Goal: Check status: Check status

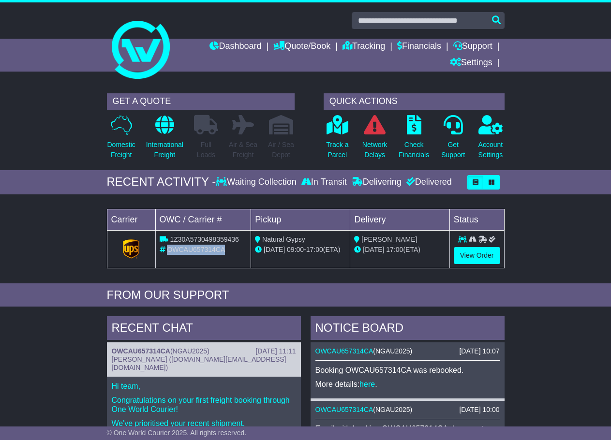
drag, startPoint x: 233, startPoint y: 250, endPoint x: 168, endPoint y: 248, distance: 64.9
click at [168, 248] on div "OWCAU657314CA" at bounding box center [204, 250] width 88 height 10
copy span "OWCAU657314CA"
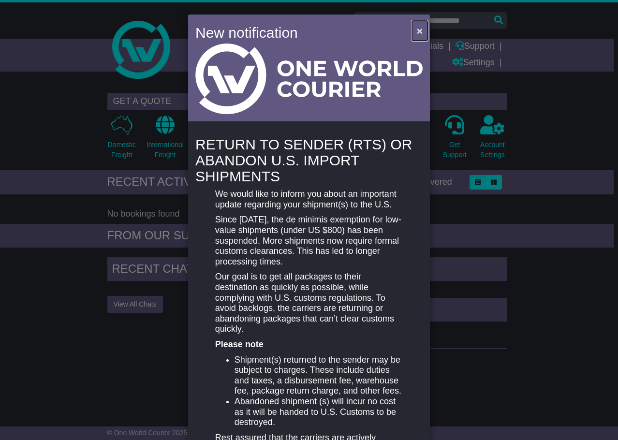
click at [417, 29] on span "×" at bounding box center [420, 30] width 6 height 11
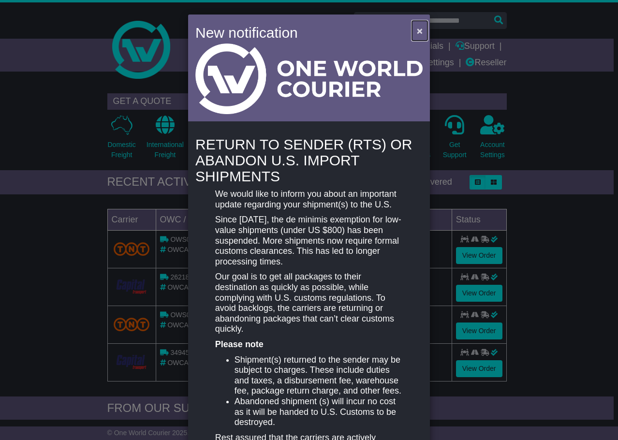
click at [417, 31] on span "×" at bounding box center [420, 30] width 6 height 11
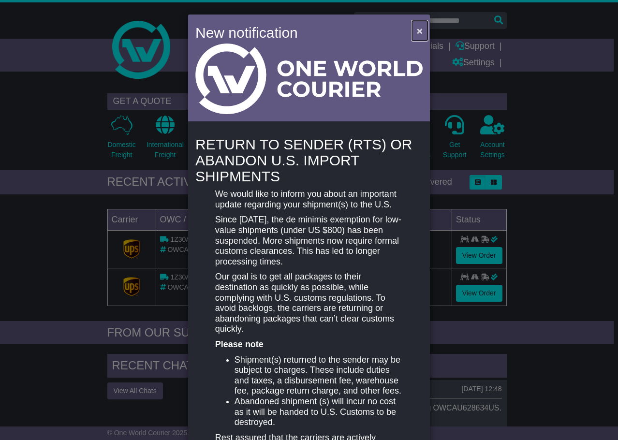
click at [418, 27] on span "×" at bounding box center [420, 30] width 6 height 11
